Goal: Information Seeking & Learning: Compare options

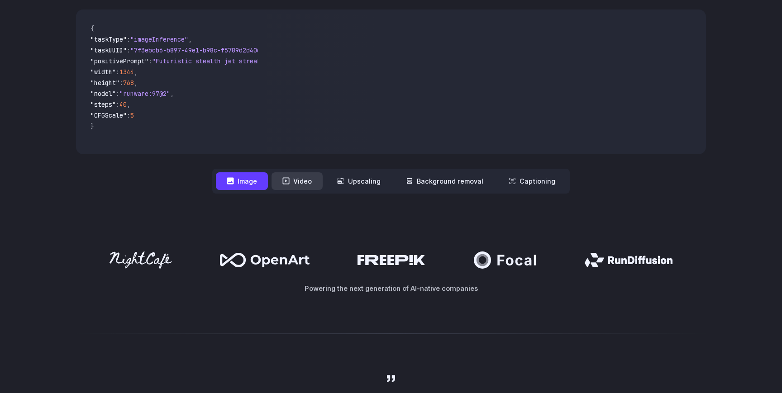
scroll to position [303, 0]
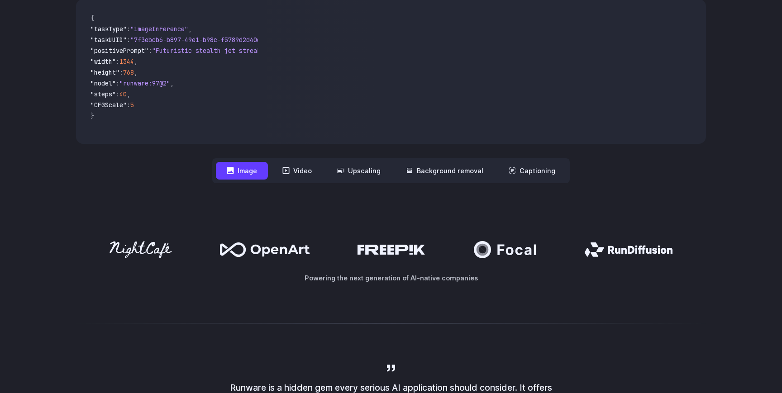
click at [259, 243] on icon at bounding box center [265, 250] width 90 height 14
click at [490, 243] on icon at bounding box center [505, 249] width 63 height 17
click at [616, 262] on div "Powering the next generation of AI-native companies" at bounding box center [391, 262] width 630 height 42
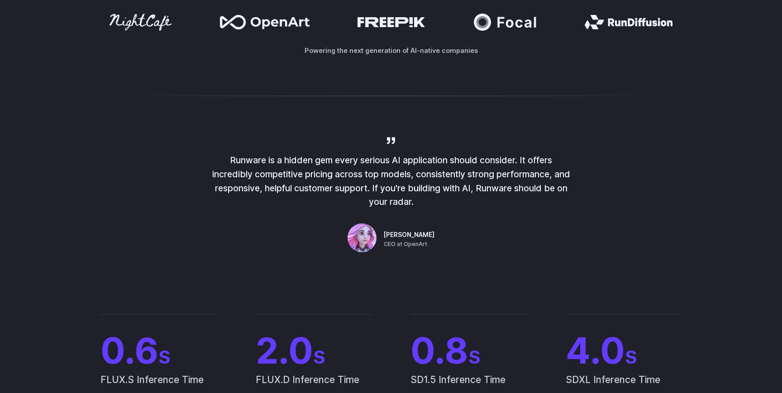
scroll to position [557, 0]
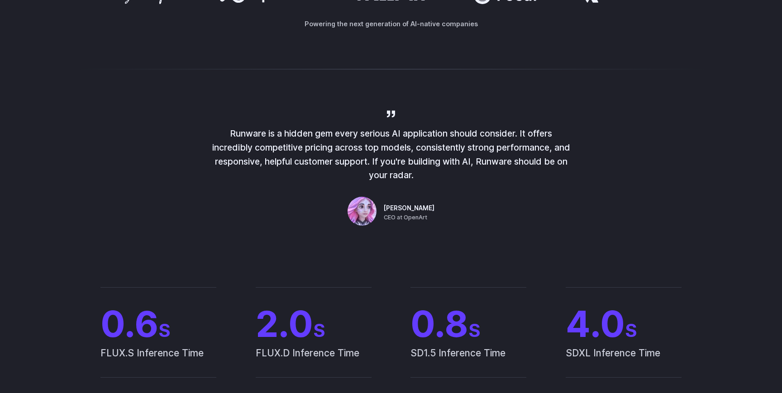
click at [372, 167] on p "Runware is a hidden gem every serious AI application should consider. It offers…" at bounding box center [391, 155] width 362 height 56
click at [341, 164] on p "Runware is a hidden gem every serious AI application should consider. It offers…" at bounding box center [391, 155] width 362 height 56
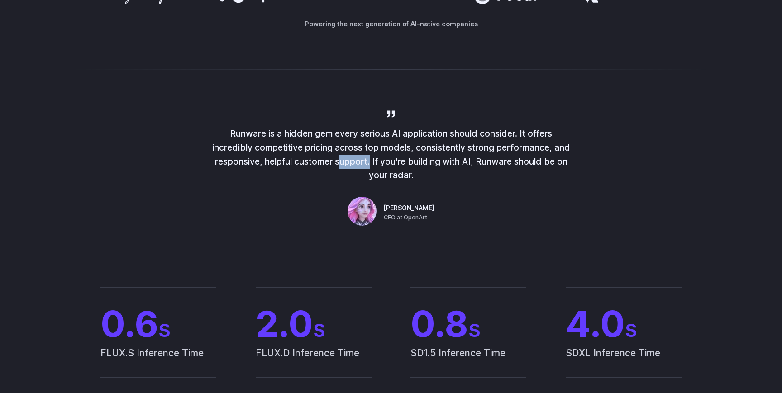
click at [341, 164] on p "Runware is a hidden gem every serious AI application should consider. It offers…" at bounding box center [391, 155] width 362 height 56
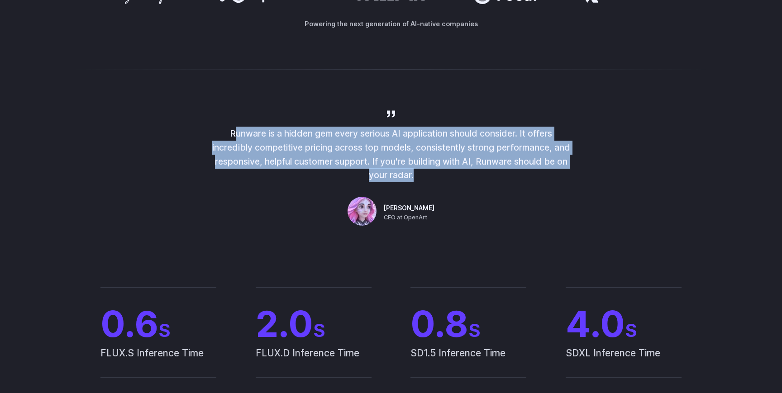
click at [341, 164] on p "Runware is a hidden gem every serious AI application should consider. It offers…" at bounding box center [391, 155] width 362 height 56
click at [388, 158] on p "Runware is a hidden gem every serious AI application should consider. It offers…" at bounding box center [391, 155] width 362 height 56
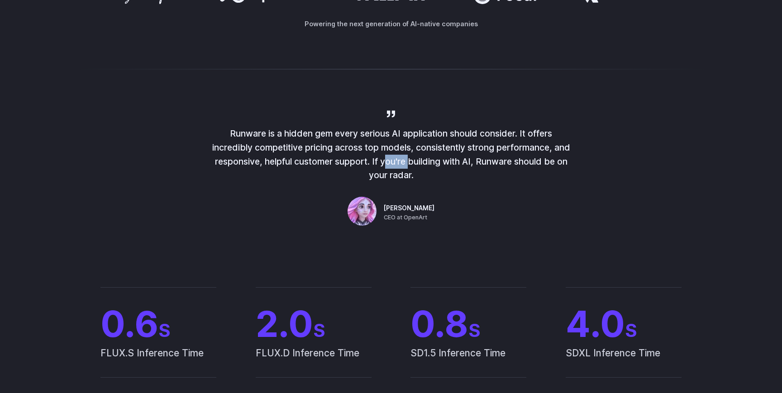
click at [388, 158] on p "Runware is a hidden gem every serious AI application should consider. It offers…" at bounding box center [391, 155] width 362 height 56
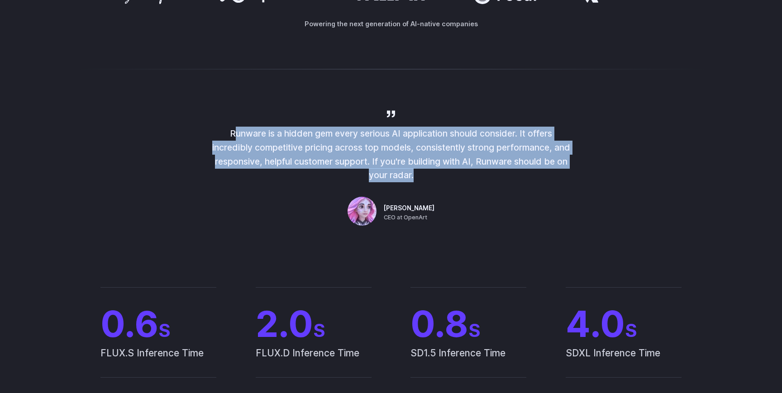
click at [388, 158] on p "Runware is a hidden gem every serious AI application should consider. It offers…" at bounding box center [391, 155] width 362 height 56
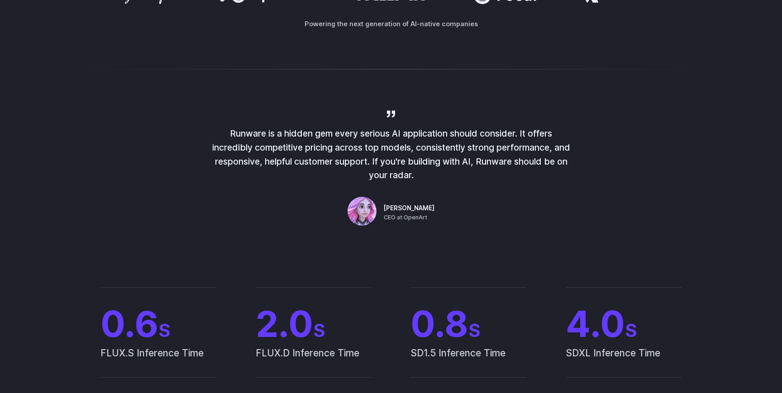
click at [390, 154] on p "Runware is a hidden gem every serious AI application should consider. It offers…" at bounding box center [391, 155] width 362 height 56
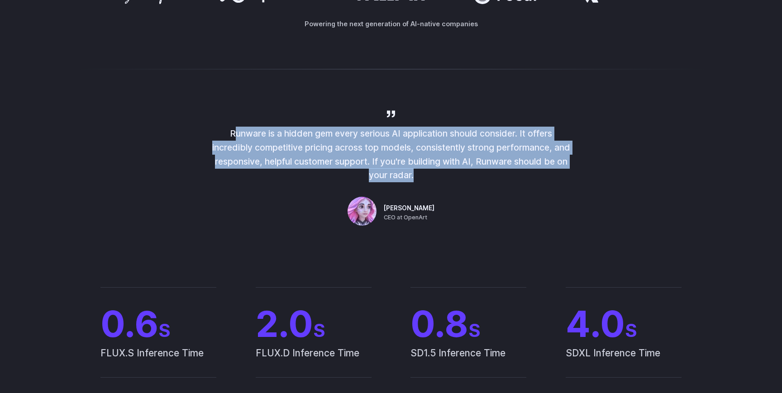
click at [390, 154] on p "Runware is a hidden gem every serious AI application should consider. It offers…" at bounding box center [391, 155] width 362 height 56
click at [384, 154] on p "Runware is a hidden gem every serious AI application should consider. It offers…" at bounding box center [391, 155] width 362 height 56
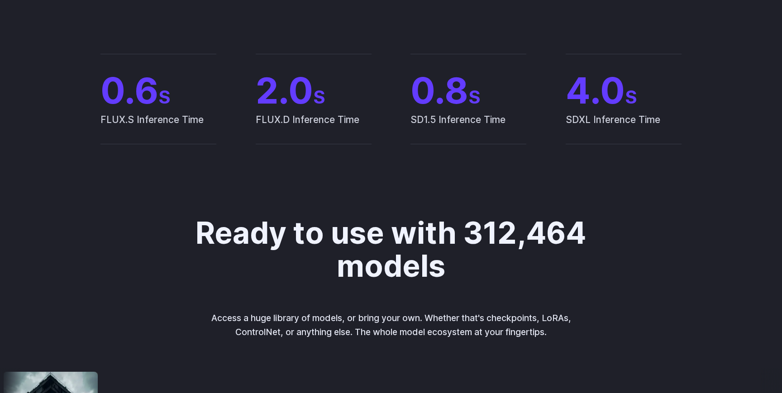
scroll to position [625, 0]
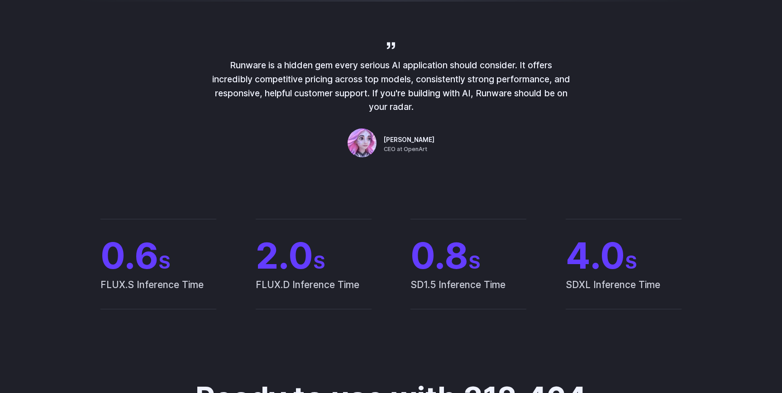
click at [390, 54] on div "Runware is a hidden gem every serious AI application should consider. It offers…" at bounding box center [391, 100] width 362 height 120
click at [388, 63] on p "Runware is a hidden gem every serious AI application should consider. It offers…" at bounding box center [391, 86] width 362 height 56
click at [387, 90] on p "Runware is a hidden gem every serious AI application should consider. It offers…" at bounding box center [391, 86] width 362 height 56
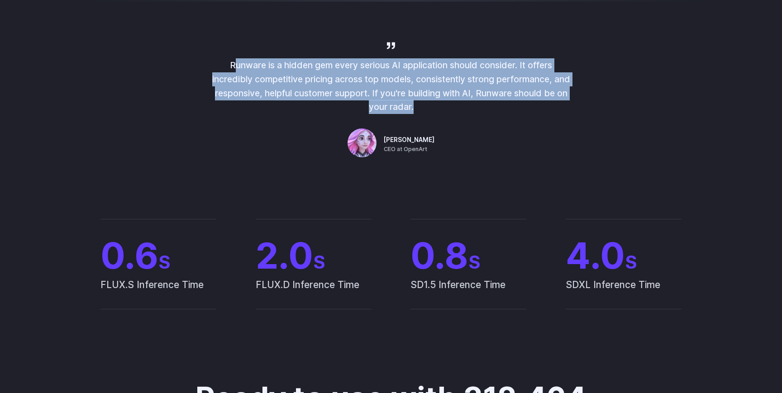
click at [387, 90] on p "Runware is a hidden gem every serious AI application should consider. It offers…" at bounding box center [391, 86] width 362 height 56
click at [394, 90] on p "Runware is a hidden gem every serious AI application should consider. It offers…" at bounding box center [391, 86] width 362 height 56
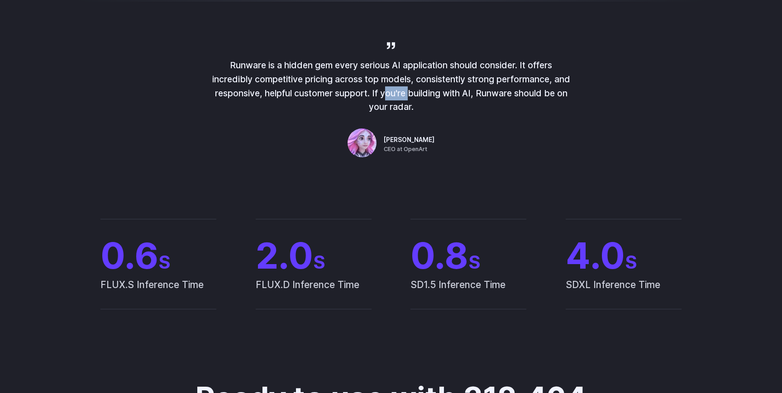
click at [394, 90] on p "Runware is a hidden gem every serious AI application should consider. It offers…" at bounding box center [391, 86] width 362 height 56
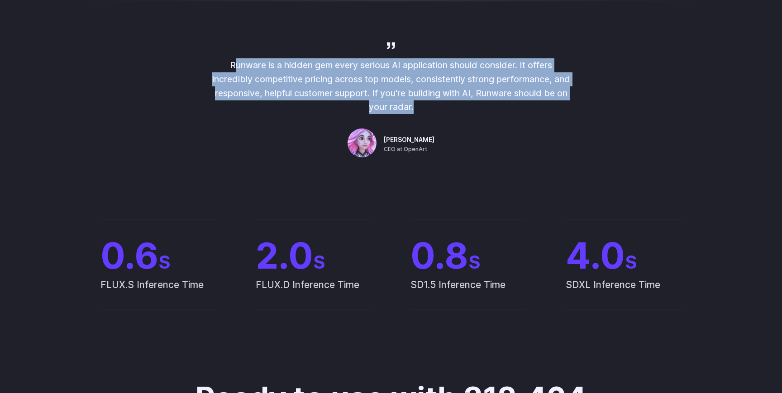
click at [394, 90] on p "Runware is a hidden gem every serious AI application should consider. It offers…" at bounding box center [391, 86] width 362 height 56
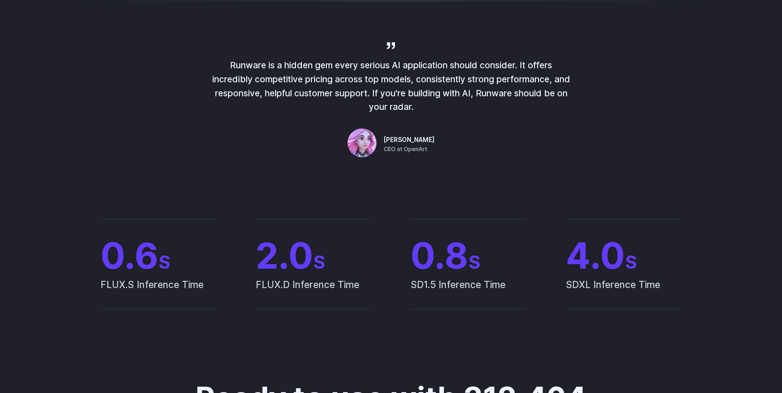
click at [105, 282] on span "FLUX.S Inference Time" at bounding box center [158, 293] width 116 height 32
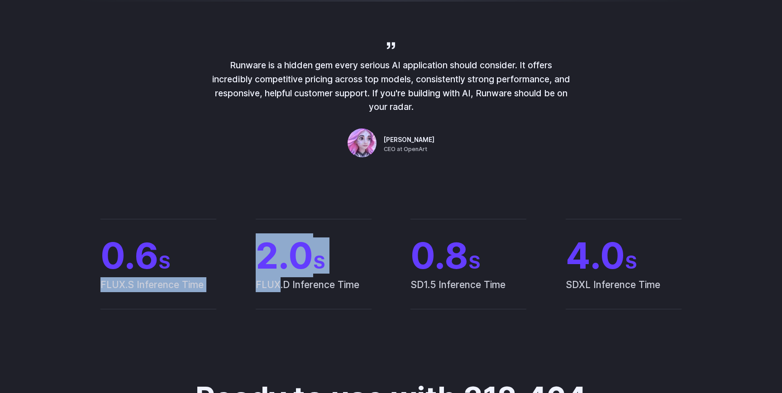
drag, startPoint x: 105, startPoint y: 282, endPoint x: 237, endPoint y: 282, distance: 131.7
click at [237, 282] on div "0.6 S FLUX.S Inference Time 2.0 S FLUX.D Inference Time 0.8 S SD1.5 Inference T…" at bounding box center [391, 264] width 630 height 91
click at [261, 284] on span "FLUX.D Inference Time" at bounding box center [314, 293] width 116 height 32
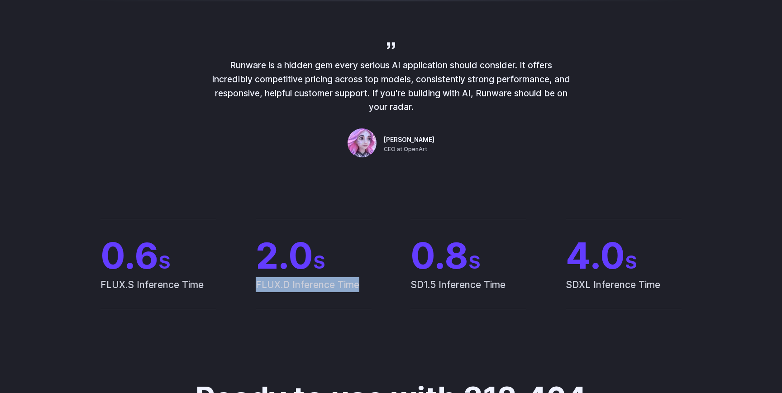
drag, startPoint x: 261, startPoint y: 284, endPoint x: 349, endPoint y: 284, distance: 87.8
click at [349, 284] on span "FLUX.D Inference Time" at bounding box center [314, 293] width 116 height 32
click at [109, 287] on span "FLUX.S Inference Time" at bounding box center [158, 293] width 116 height 32
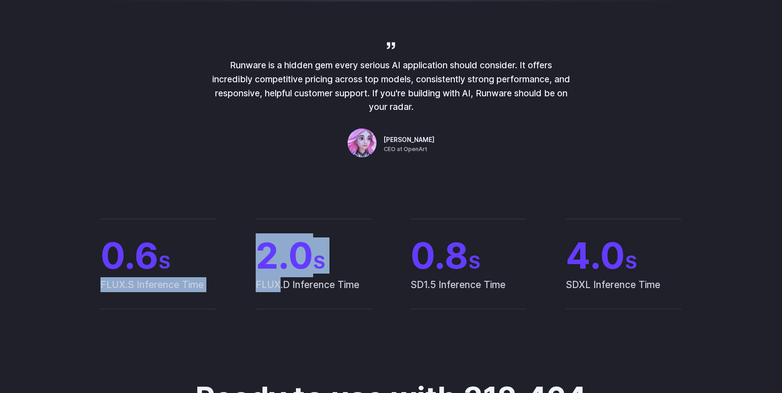
drag, startPoint x: 109, startPoint y: 287, endPoint x: 236, endPoint y: 287, distance: 127.2
click at [236, 287] on div "0.6 S FLUX.S Inference Time 2.0 S FLUX.D Inference Time 0.8 S SD1.5 Inference T…" at bounding box center [391, 264] width 630 height 91
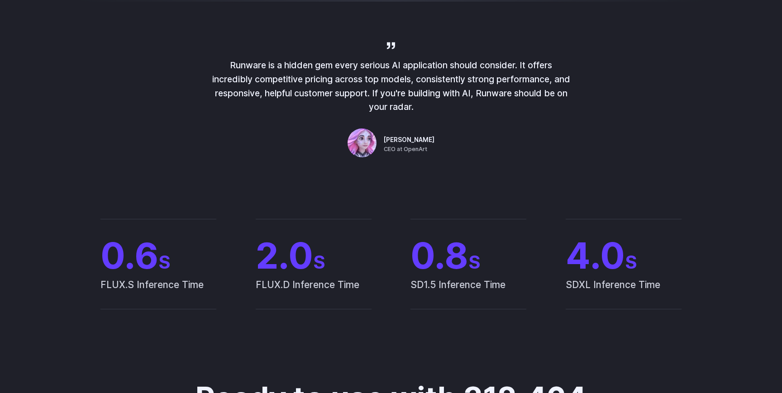
click at [271, 282] on span "FLUX.D Inference Time" at bounding box center [314, 293] width 116 height 32
drag, startPoint x: 271, startPoint y: 282, endPoint x: 359, endPoint y: 284, distance: 87.8
click at [359, 284] on span "FLUX.D Inference Time" at bounding box center [314, 293] width 116 height 32
click at [338, 287] on span "FLUX.D Inference Time" at bounding box center [314, 293] width 116 height 32
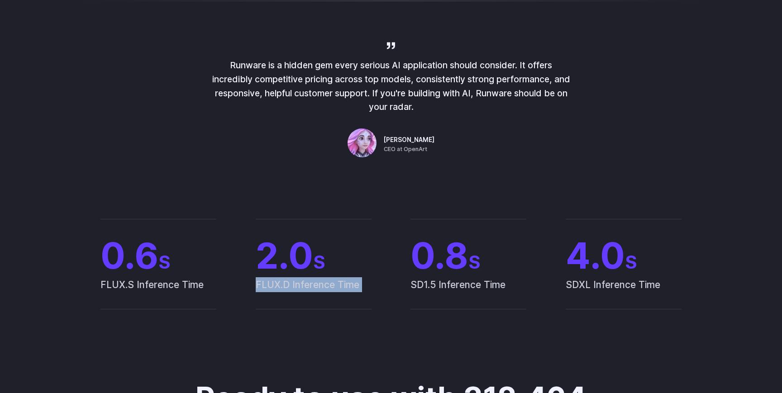
click at [338, 287] on span "FLUX.D Inference Time" at bounding box center [314, 293] width 116 height 32
click at [344, 286] on span "FLUX.D Inference Time" at bounding box center [314, 293] width 116 height 32
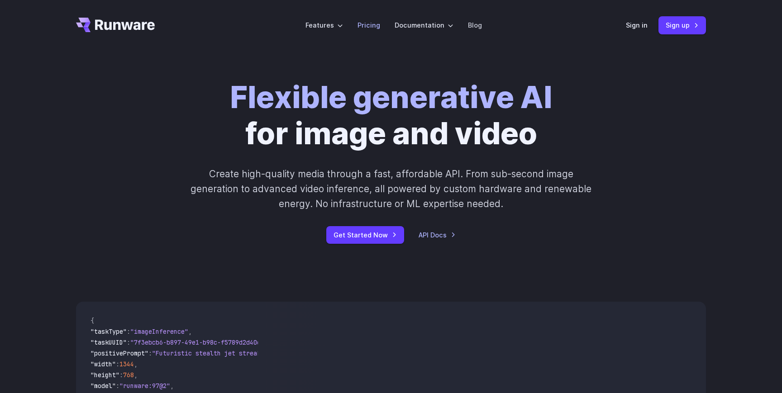
click at [370, 28] on link "Pricing" at bounding box center [369, 25] width 23 height 10
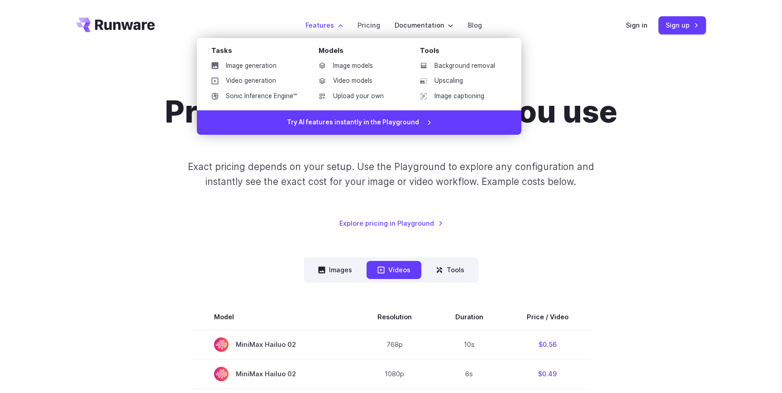
click at [315, 26] on label "Features" at bounding box center [325, 25] width 38 height 10
click at [356, 94] on link "Upload your own" at bounding box center [358, 97] width 94 height 14
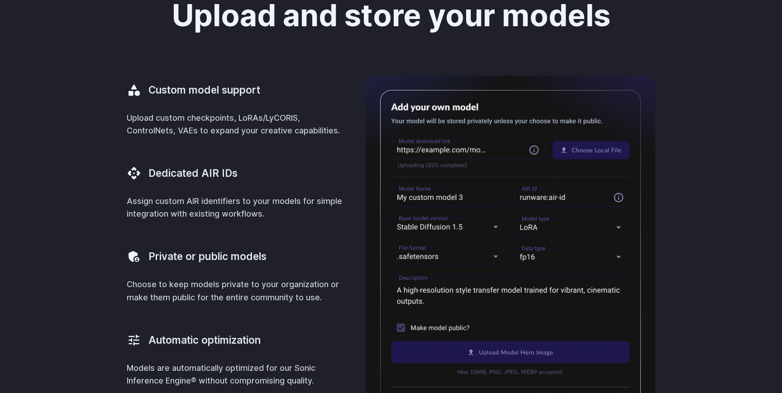
scroll to position [350, 0]
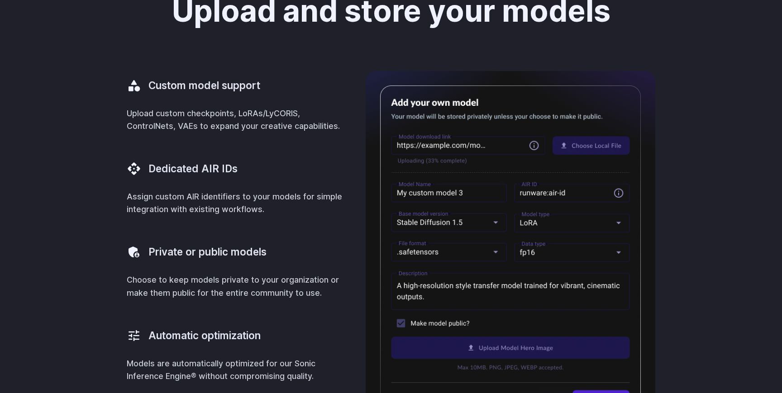
click at [576, 148] on img at bounding box center [510, 253] width 261 height 334
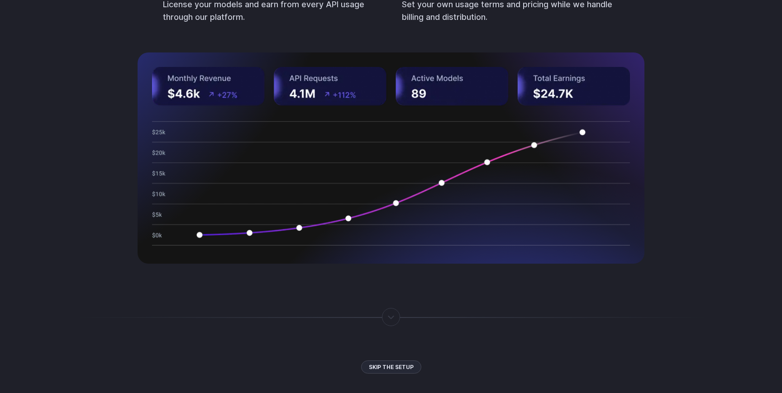
scroll to position [1434, 0]
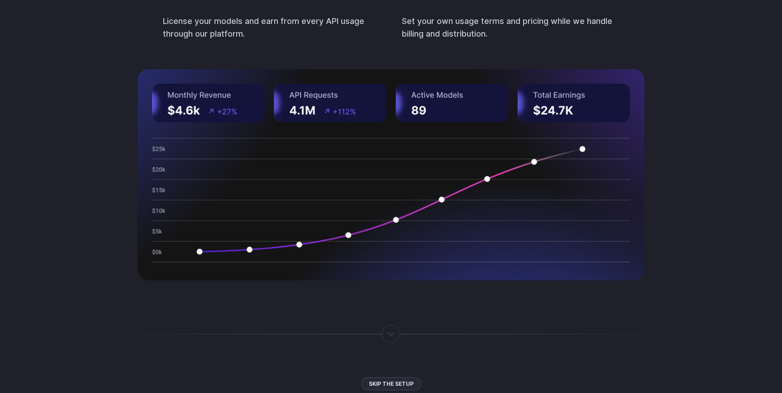
click at [486, 115] on img at bounding box center [391, 173] width 478 height 179
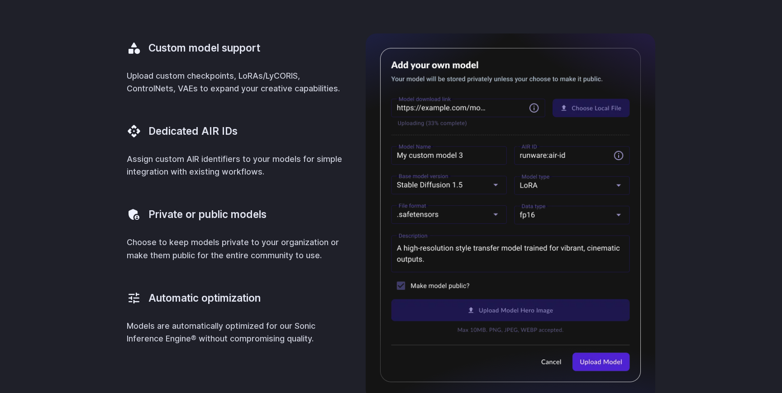
scroll to position [0, 0]
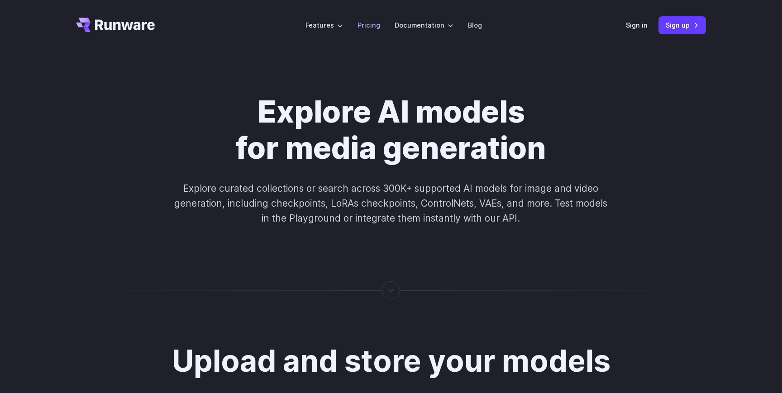
click at [367, 17] on li "Pricing" at bounding box center [368, 25] width 37 height 25
click at [364, 26] on link "Pricing" at bounding box center [369, 25] width 23 height 10
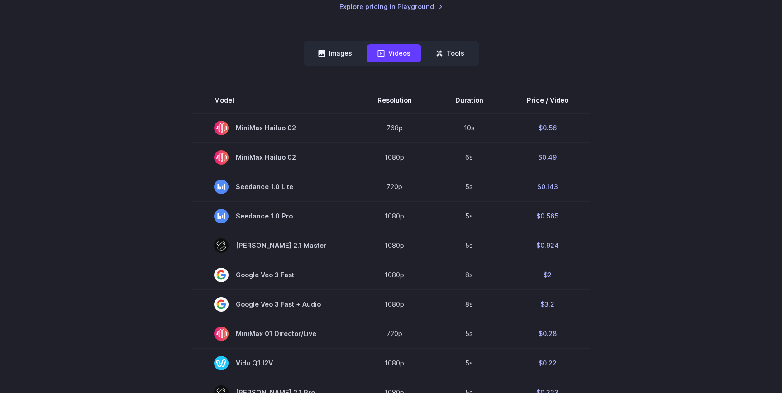
scroll to position [277, 0]
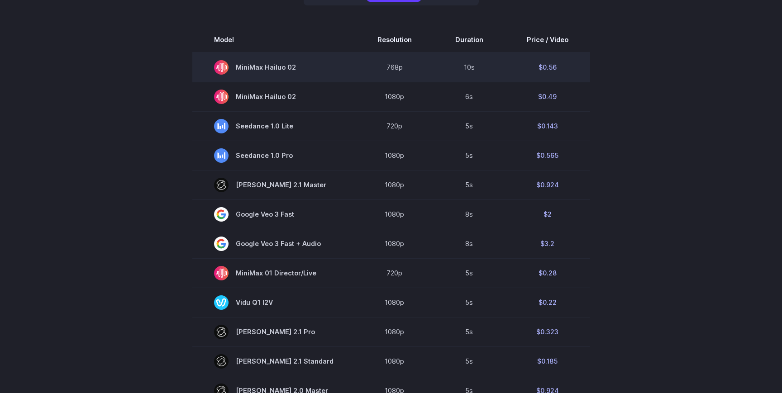
click at [285, 71] on span "MiniMax Hailuo 02" at bounding box center [274, 67] width 120 height 14
click at [289, 69] on span "MiniMax Hailuo 02" at bounding box center [274, 67] width 120 height 14
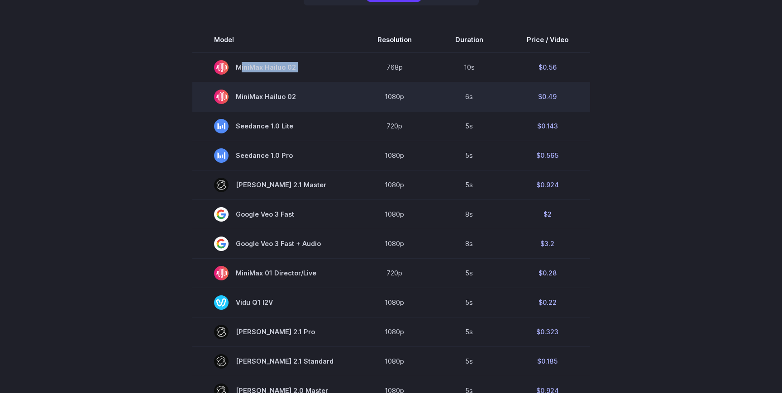
drag, startPoint x: 289, startPoint y: 69, endPoint x: 282, endPoint y: 98, distance: 30.0
click at [283, 85] on tbody "Model Resolution Duration Price / Video MiniMax Hailuo 02 768p 10s $0.56 MiniMa…" at bounding box center [391, 334] width 398 height 614
click at [282, 99] on span "MiniMax Hailuo 02" at bounding box center [274, 97] width 120 height 14
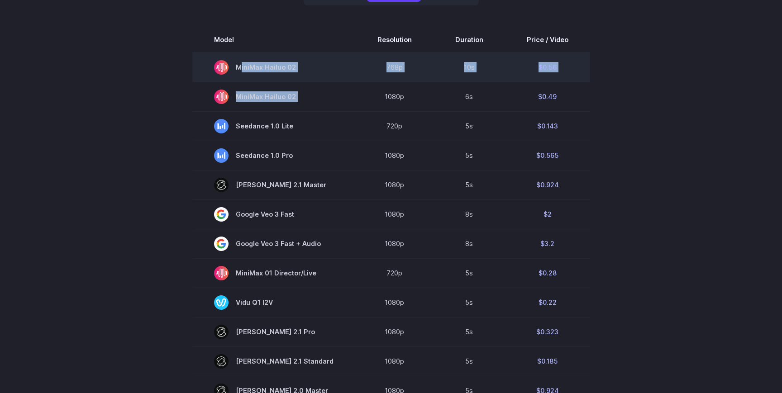
drag, startPoint x: 282, startPoint y: 99, endPoint x: 283, endPoint y: 71, distance: 28.5
click at [283, 71] on tbody "Model Resolution Duration Price / Video MiniMax Hailuo 02 768p 10s $0.56 MiniMa…" at bounding box center [391, 334] width 398 height 614
click at [283, 71] on span "MiniMax Hailuo 02" at bounding box center [274, 67] width 120 height 14
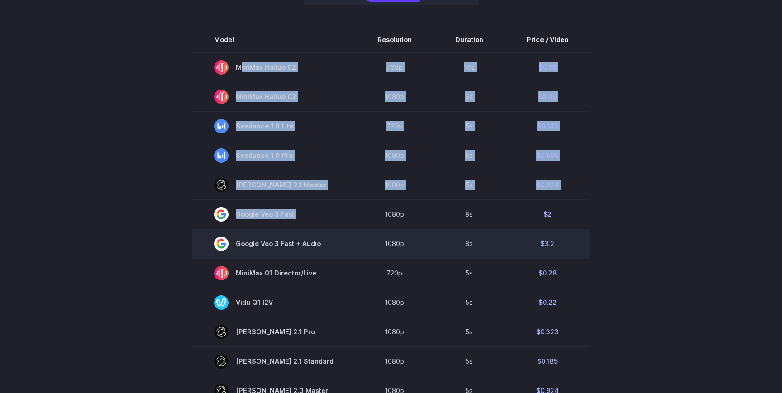
drag, startPoint x: 283, startPoint y: 71, endPoint x: 283, endPoint y: 231, distance: 160.7
click at [283, 231] on tbody "Model Resolution Duration Price / Video MiniMax Hailuo 02 768p 10s $0.56 MiniMa…" at bounding box center [391, 334] width 398 height 614
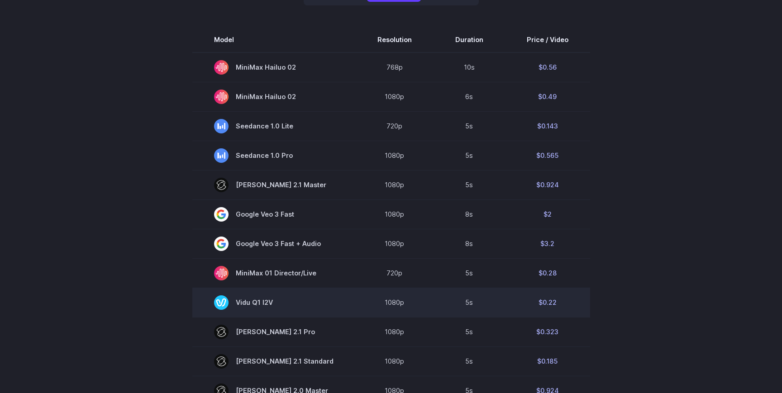
click at [271, 293] on td "Vidu Q1 I2V" at bounding box center [273, 302] width 163 height 29
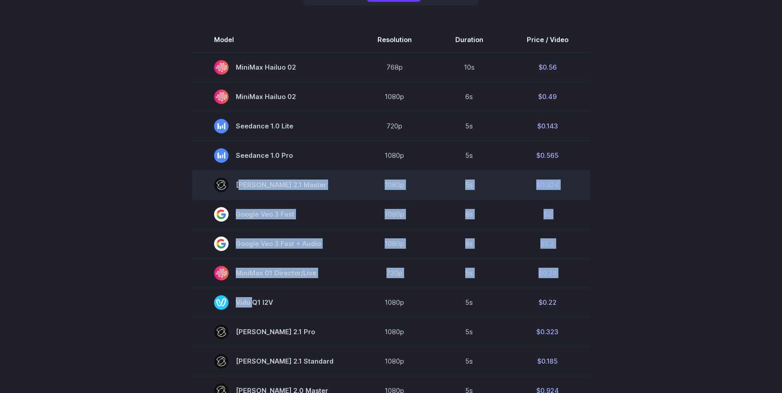
drag, startPoint x: 271, startPoint y: 293, endPoint x: 282, endPoint y: 192, distance: 101.1
click at [282, 192] on tbody "Model Resolution Duration Price / Video MiniMax Hailuo 02 768p 10s $0.56 MiniMa…" at bounding box center [391, 334] width 398 height 614
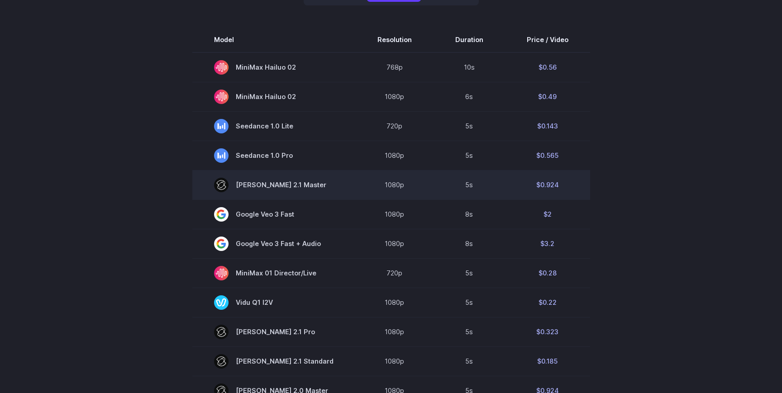
click at [282, 179] on span "Kling 2.1 Master" at bounding box center [274, 185] width 120 height 14
click at [282, 186] on span "Kling 2.1 Master" at bounding box center [274, 185] width 120 height 14
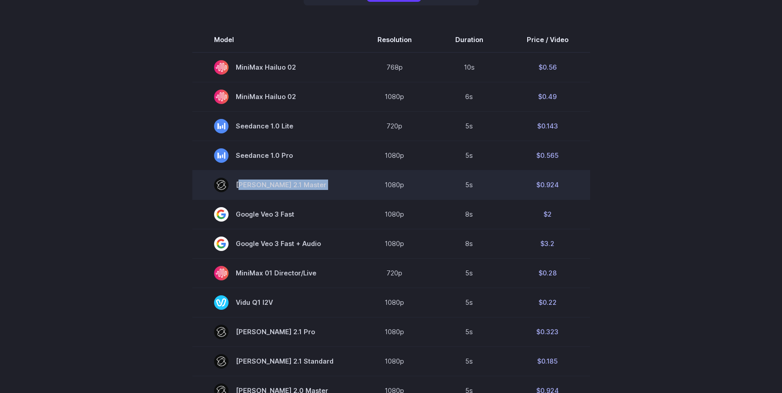
click at [282, 186] on span "Kling 2.1 Master" at bounding box center [274, 185] width 120 height 14
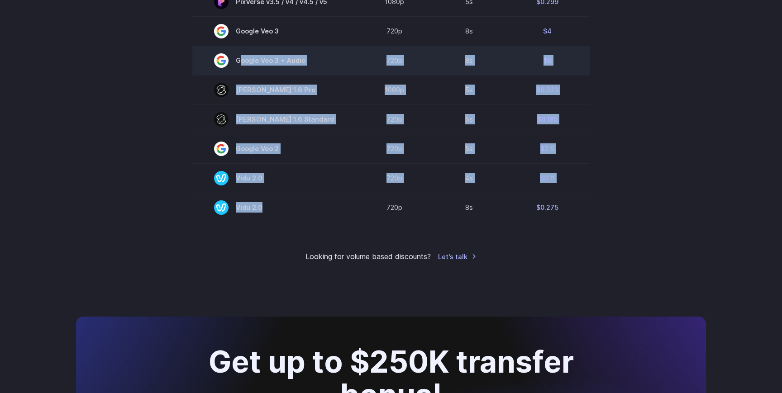
drag, startPoint x: 265, startPoint y: 209, endPoint x: 265, endPoint y: 67, distance: 142.1
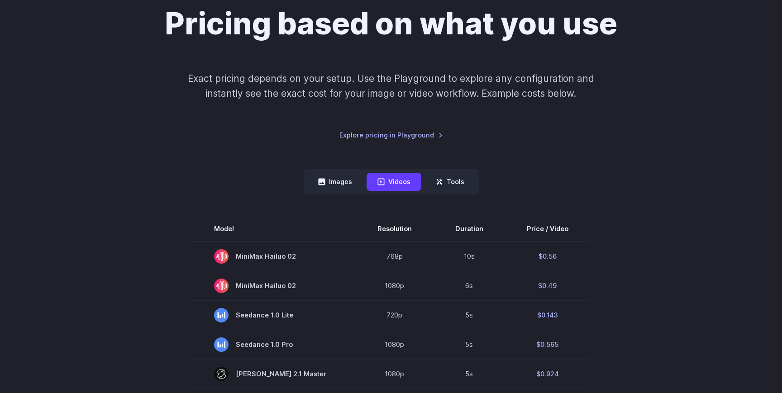
scroll to position [0, 0]
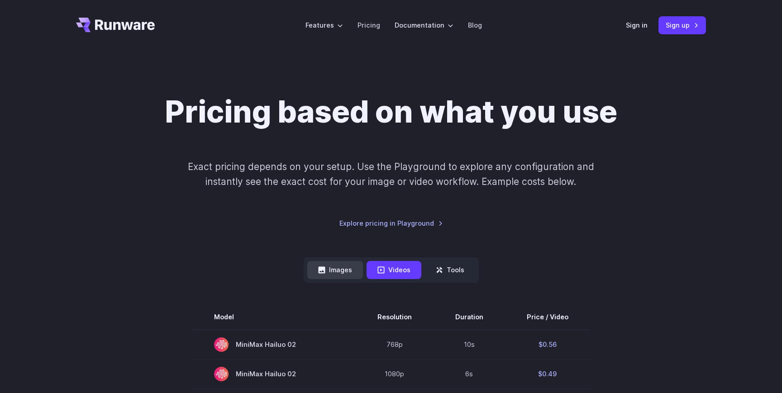
click at [328, 278] on button "Images" at bounding box center [335, 270] width 56 height 18
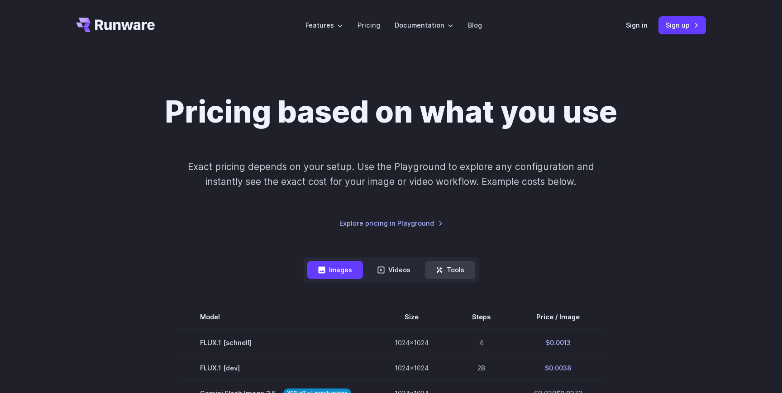
click at [452, 267] on button "Tools" at bounding box center [450, 270] width 50 height 18
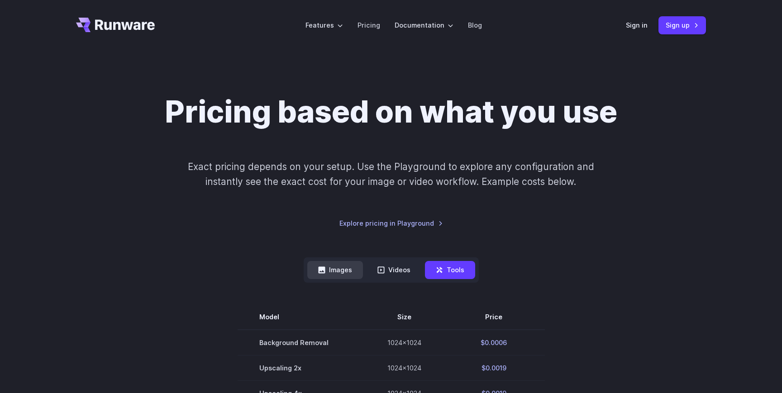
click at [338, 268] on button "Images" at bounding box center [335, 270] width 56 height 18
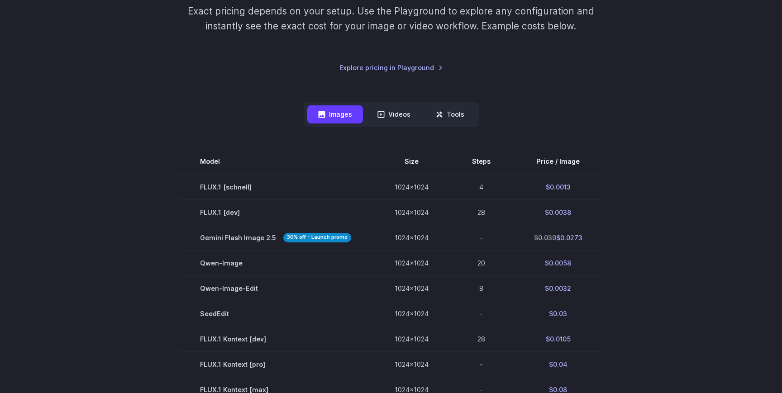
scroll to position [171, 0]
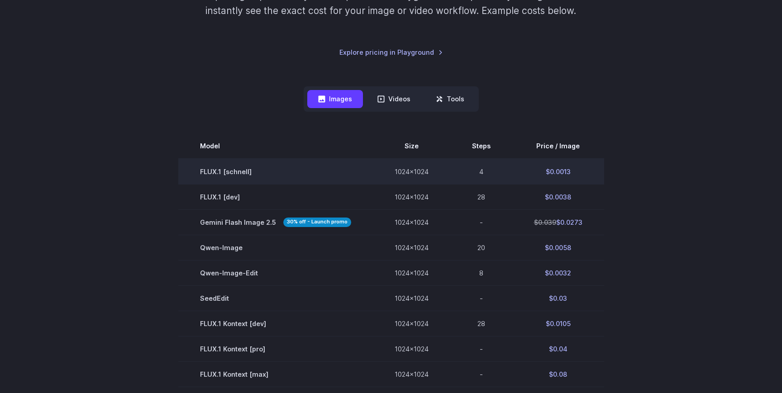
click at [559, 174] on td "$0.0013" at bounding box center [558, 172] width 92 height 26
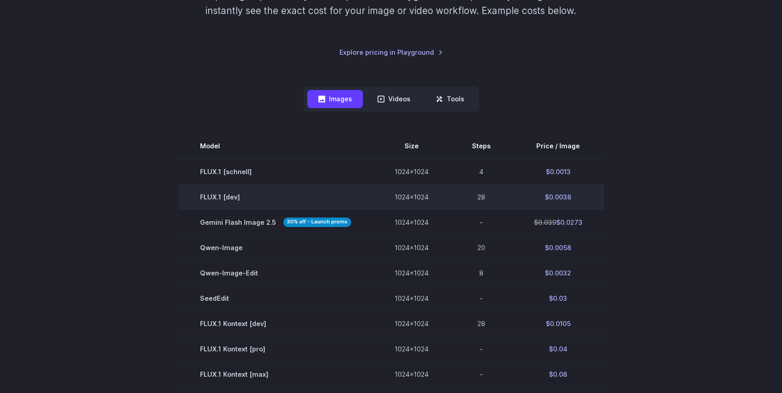
click at [556, 203] on td "$0.0038" at bounding box center [558, 196] width 92 height 25
click at [558, 198] on td "$0.0038" at bounding box center [558, 196] width 92 height 25
click at [561, 197] on td "$0.0038" at bounding box center [558, 196] width 92 height 25
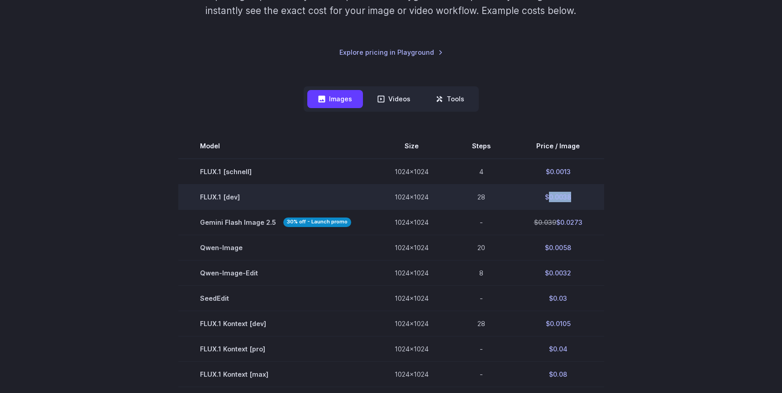
click at [561, 197] on td "$0.0038" at bounding box center [558, 196] width 92 height 25
click at [563, 195] on td "$0.0038" at bounding box center [558, 196] width 92 height 25
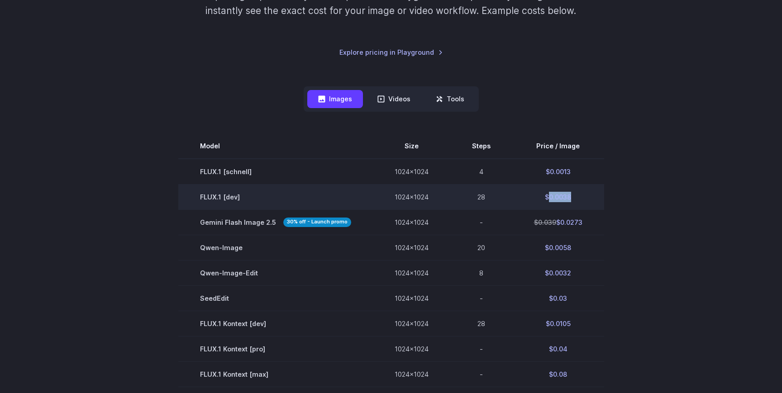
click at [563, 195] on td "$0.0038" at bounding box center [558, 196] width 92 height 25
click at [558, 201] on td "$0.0038" at bounding box center [558, 196] width 92 height 25
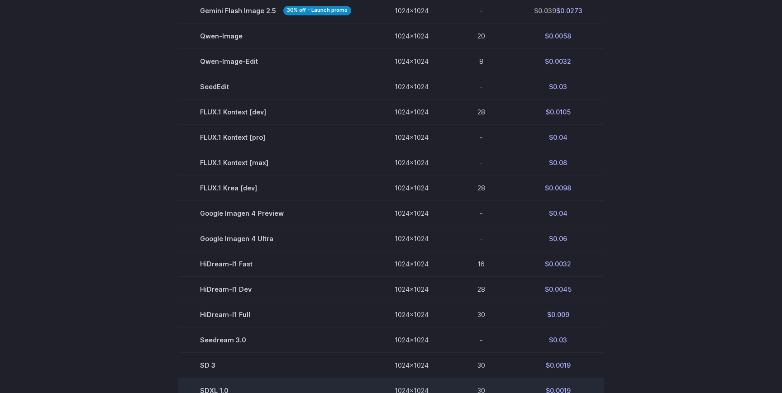
scroll to position [315, 0]
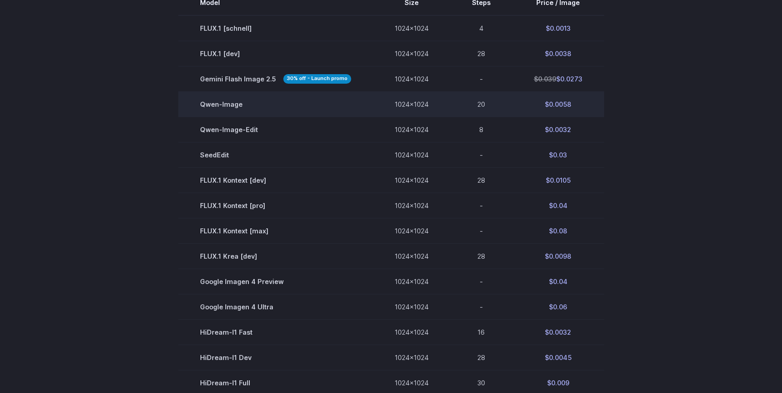
click at [549, 107] on td "$0.0058" at bounding box center [558, 103] width 92 height 25
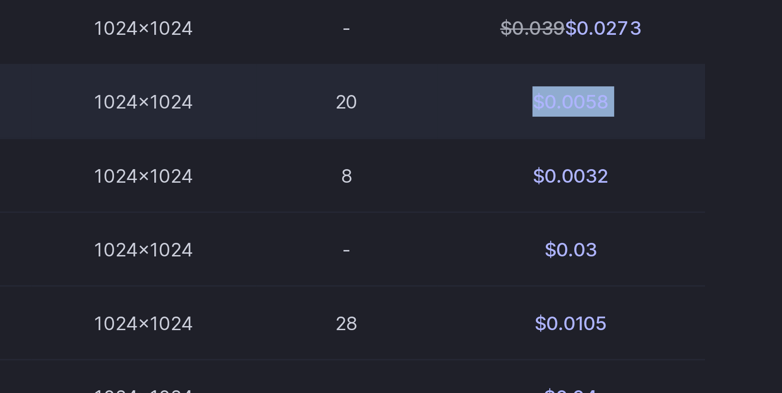
click at [551, 105] on td "$0.0058" at bounding box center [558, 103] width 92 height 25
click at [554, 105] on td "$0.0058" at bounding box center [558, 103] width 92 height 25
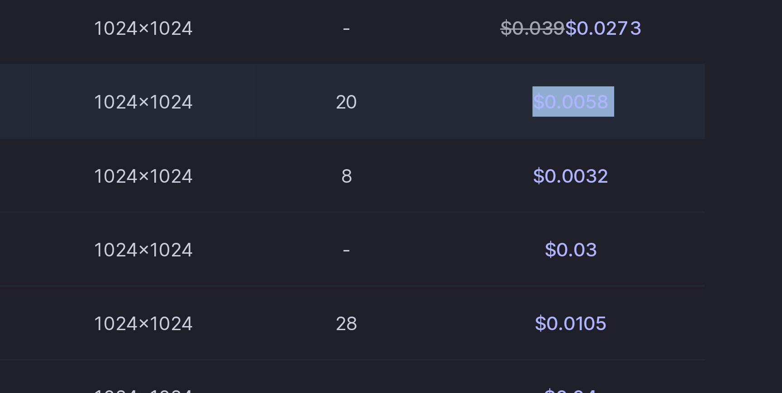
click at [554, 105] on td "$0.0058" at bounding box center [558, 103] width 92 height 25
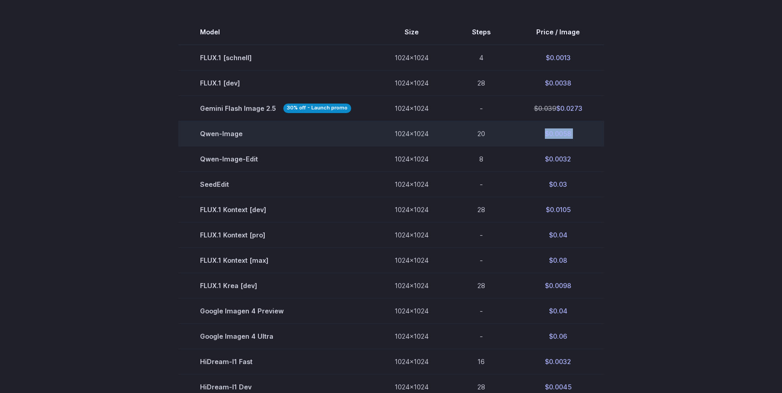
scroll to position [287, 0]
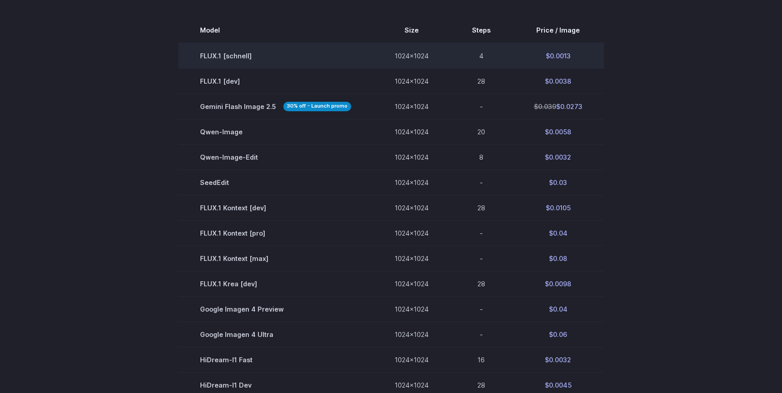
click at [559, 59] on td "$0.0013" at bounding box center [558, 56] width 92 height 26
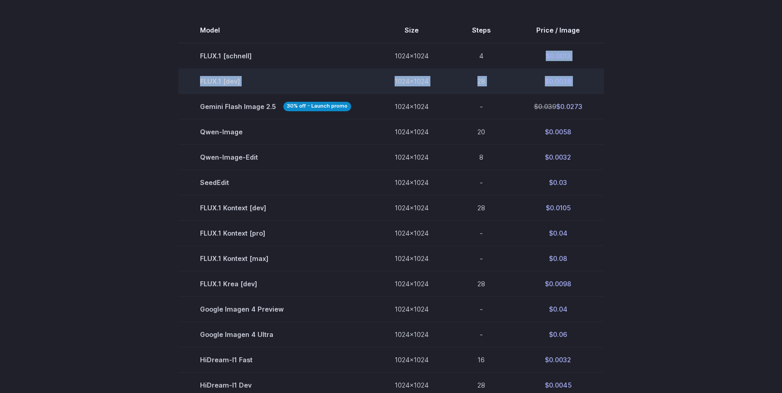
drag, startPoint x: 559, startPoint y: 59, endPoint x: 559, endPoint y: 78, distance: 18.6
click at [559, 78] on tbody "Model Size Steps Price / Image FLUX.1 [schnell] 1024x1024 4 $0.0013 FLUX.1 [dev…" at bounding box center [391, 271] width 426 height 507
click at [559, 78] on td "$0.0038" at bounding box center [558, 80] width 92 height 25
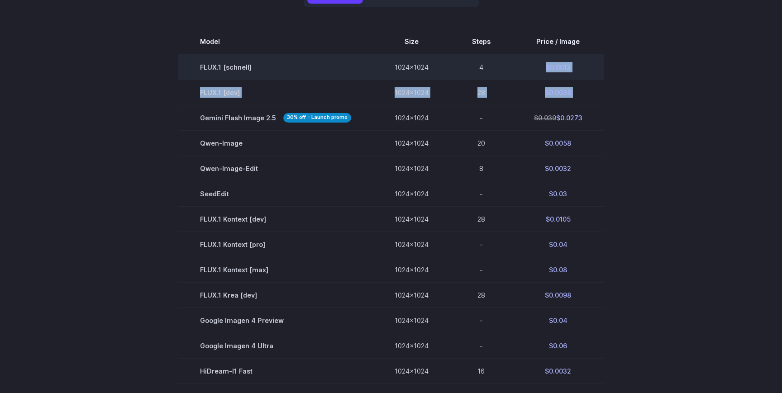
drag, startPoint x: 559, startPoint y: 78, endPoint x: 559, endPoint y: 56, distance: 21.7
click at [559, 56] on tbody "Model Size Steps Price / Image FLUX.1 [schnell] 1024x1024 4 $0.0013 FLUX.1 [dev…" at bounding box center [391, 282] width 426 height 507
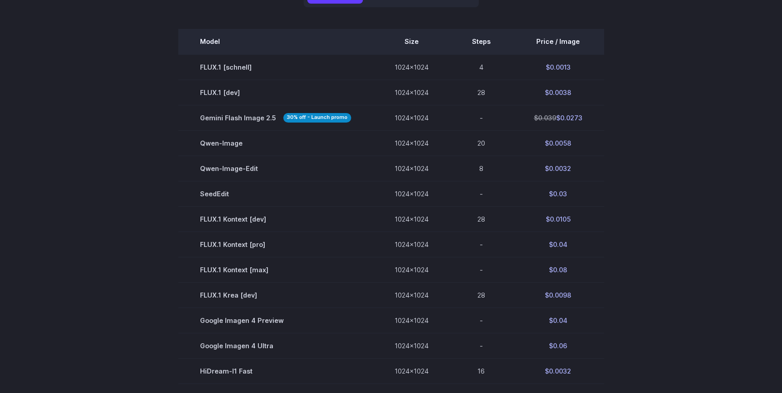
click at [562, 49] on th "Price / Image" at bounding box center [558, 41] width 92 height 25
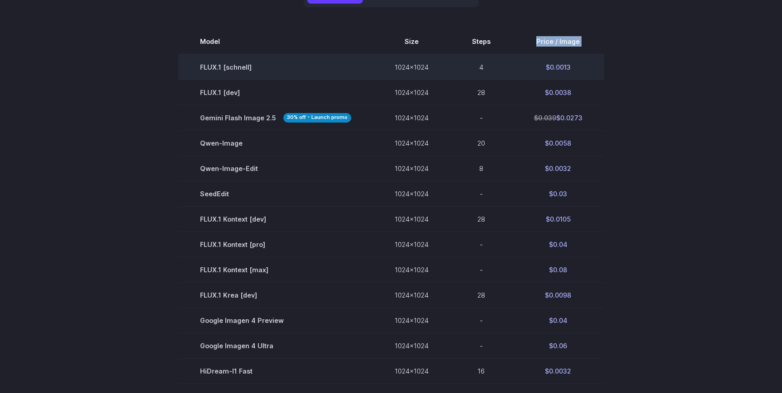
drag, startPoint x: 562, startPoint y: 49, endPoint x: 562, endPoint y: 73, distance: 24.4
click at [562, 54] on th "Price / Image" at bounding box center [558, 41] width 92 height 25
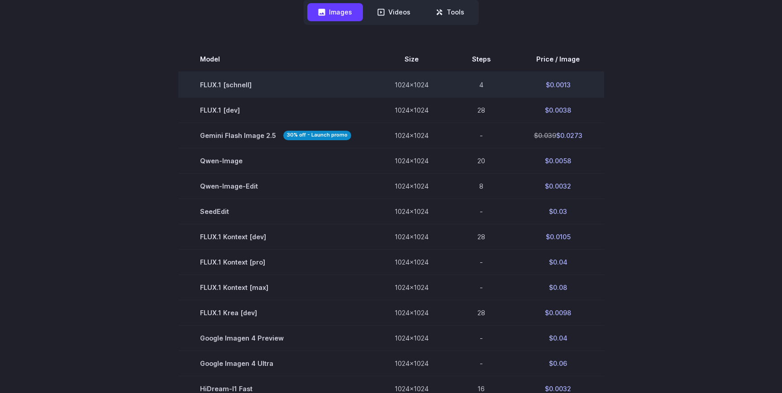
click at [562, 73] on td "$0.0013" at bounding box center [558, 85] width 92 height 26
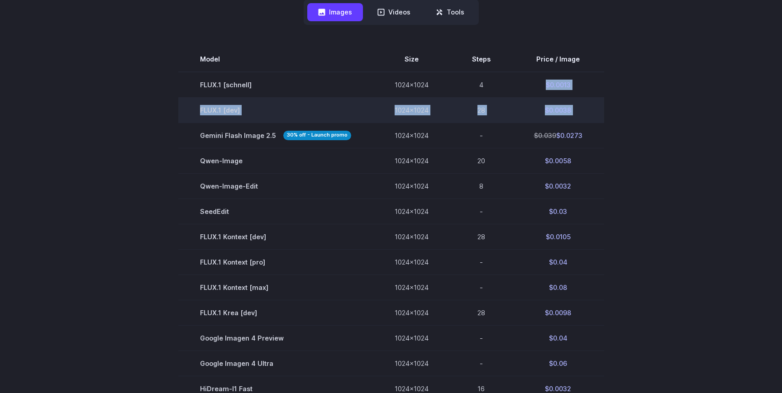
drag, startPoint x: 562, startPoint y: 73, endPoint x: 562, endPoint y: 110, distance: 36.2
click at [562, 110] on tbody "Model Size Steps Price / Image FLUX.1 [schnell] 1024x1024 4 $0.0013 FLUX.1 [dev…" at bounding box center [391, 300] width 426 height 507
click at [562, 110] on td "$0.0038" at bounding box center [558, 109] width 92 height 25
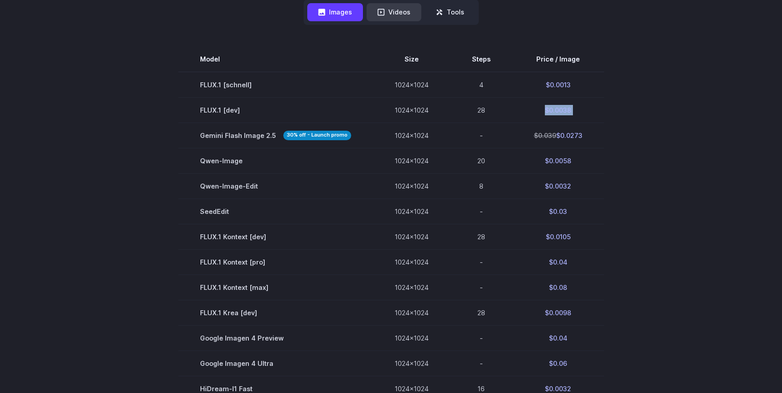
click at [382, 10] on icon at bounding box center [380, 12] width 7 height 7
click at [397, 17] on button "Videos" at bounding box center [394, 12] width 55 height 18
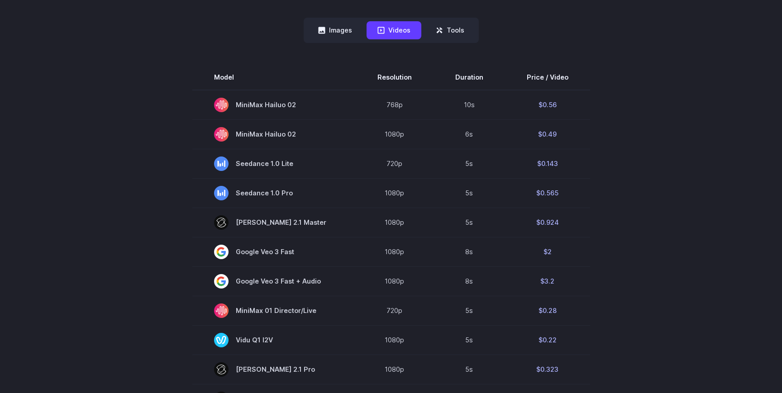
scroll to position [112, 0]
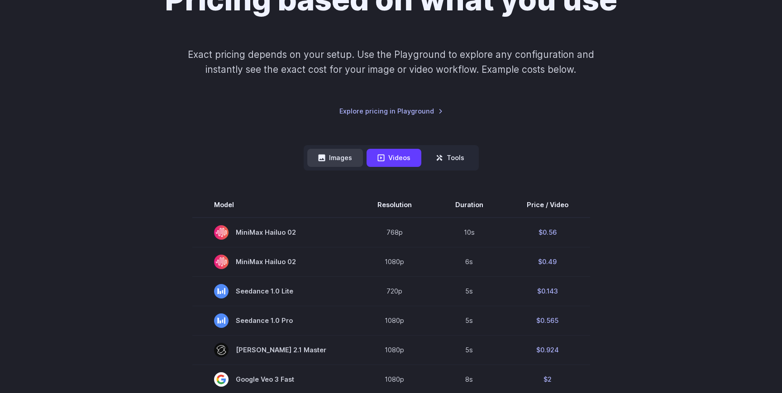
click at [325, 156] on icon at bounding box center [321, 157] width 7 height 7
click at [348, 158] on button "Images" at bounding box center [335, 158] width 56 height 18
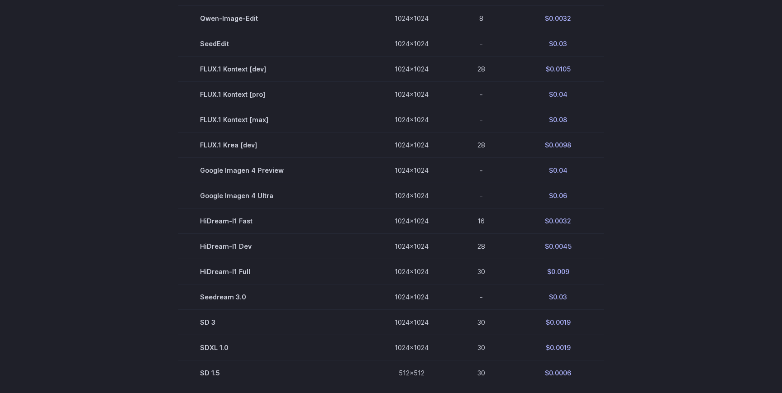
scroll to position [286, 0]
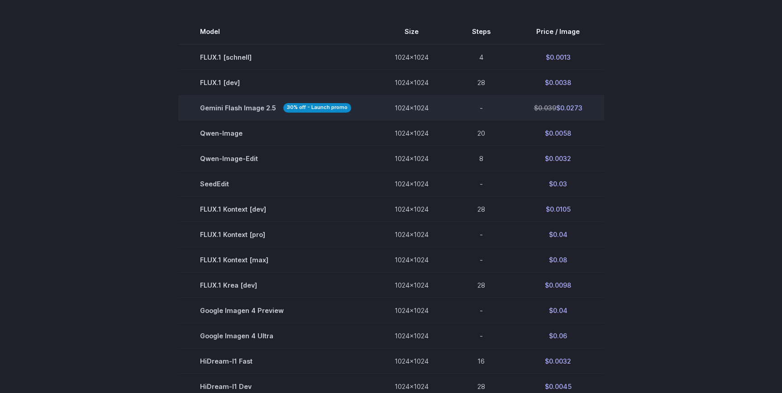
click at [528, 108] on td "$0.039 $0.0273" at bounding box center [558, 107] width 92 height 25
drag, startPoint x: 528, startPoint y: 108, endPoint x: 571, endPoint y: 108, distance: 43.0
click at [571, 108] on td "$0.039 $0.0273" at bounding box center [558, 107] width 92 height 25
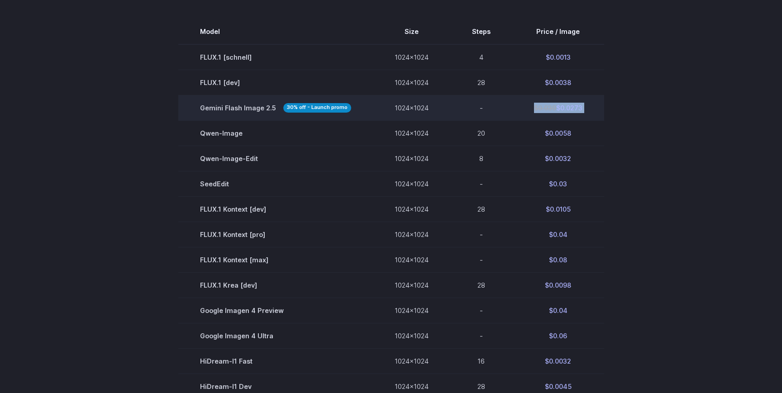
click at [571, 108] on td "$0.039 $0.0273" at bounding box center [558, 107] width 92 height 25
click at [569, 112] on td "$0.039 $0.0273" at bounding box center [558, 107] width 92 height 25
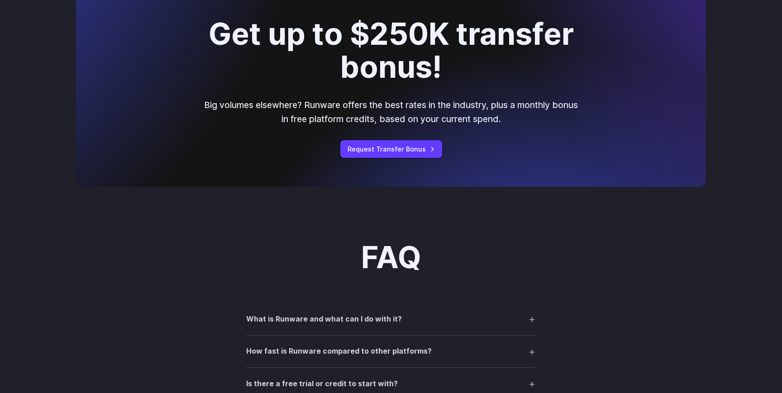
scroll to position [921, 0]
